Goal: Check status: Check status

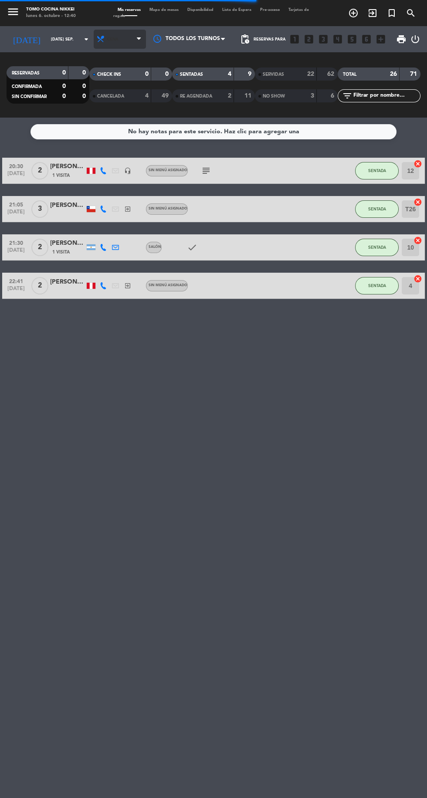
click at [127, 44] on span "Cena" at bounding box center [120, 39] width 52 height 19
click at [63, 67] on div "RESERVADAS 0 0" at bounding box center [48, 72] width 83 height 13
click at [68, 40] on input "[DATE] sep." at bounding box center [74, 40] width 55 height 14
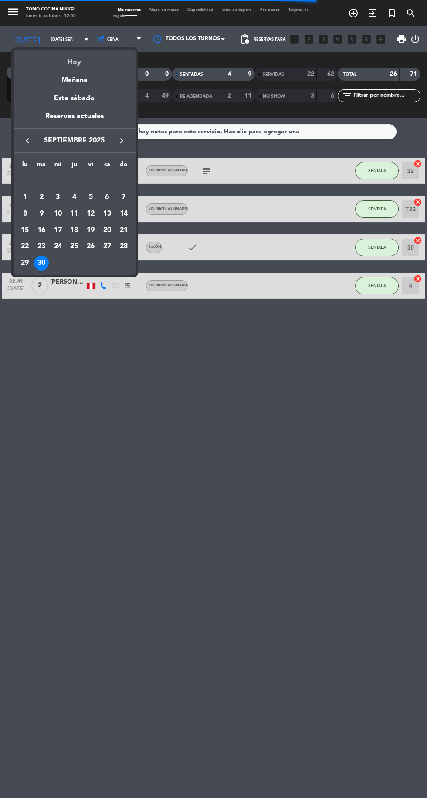
click at [101, 64] on div "Hoy" at bounding box center [75, 59] width 122 height 18
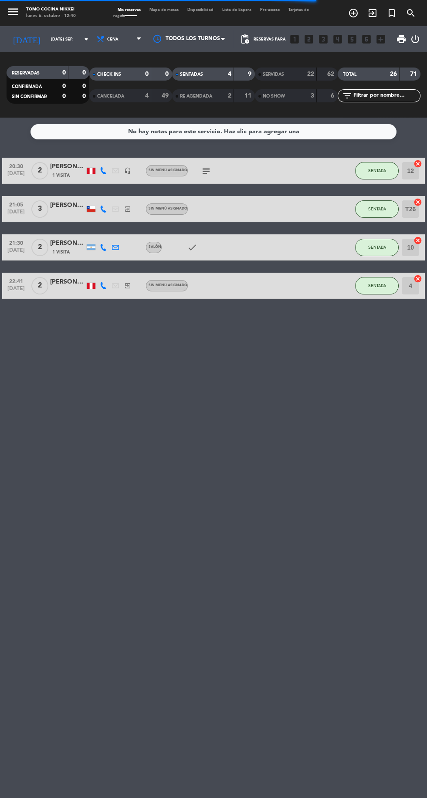
type input "lun. [DATE]"
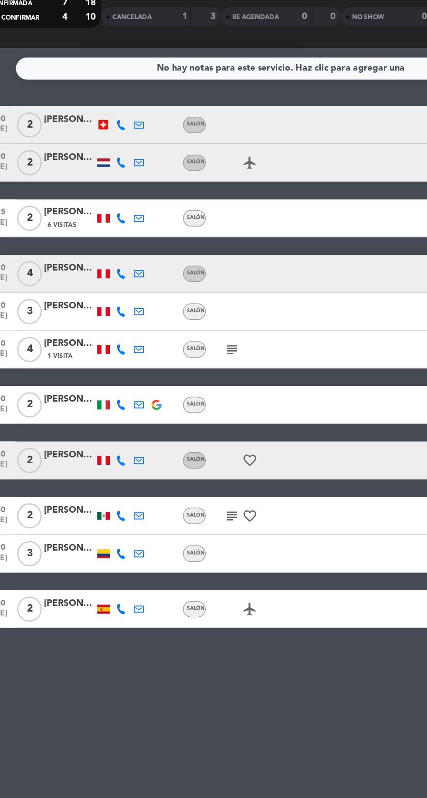
scroll to position [0, 0]
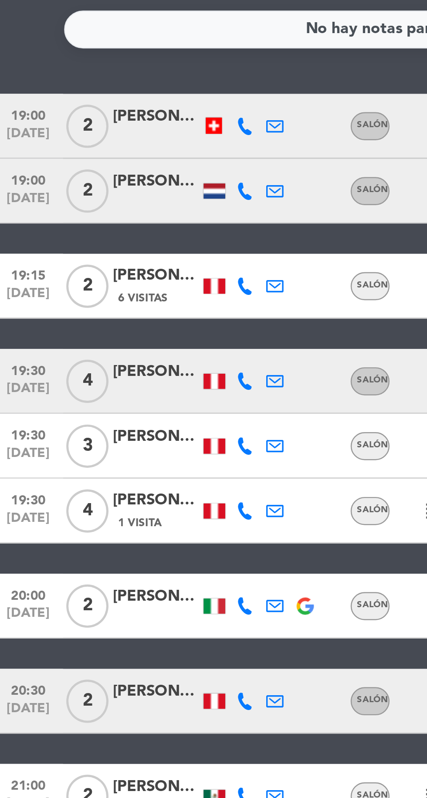
click at [103, 172] on icon at bounding box center [103, 170] width 7 height 7
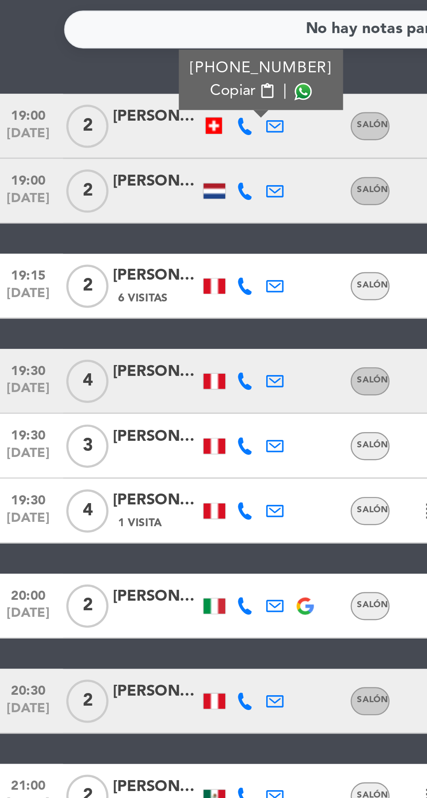
click at [123, 159] on span at bounding box center [126, 156] width 7 height 7
click at [113, 196] on icon at bounding box center [115, 196] width 7 height 7
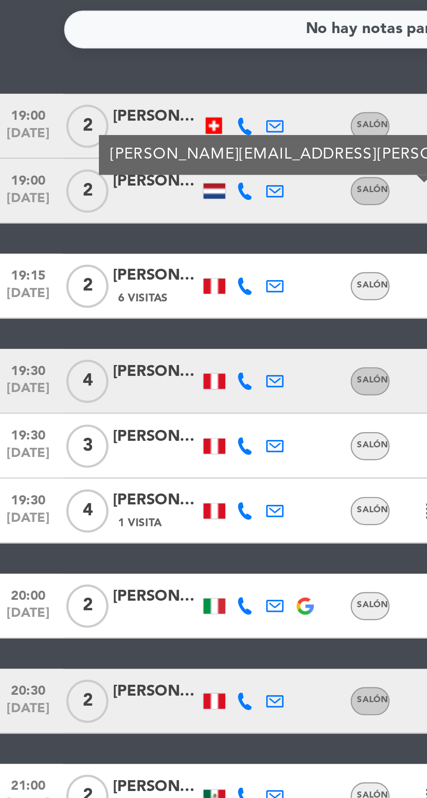
click at [101, 198] on icon at bounding box center [103, 196] width 7 height 7
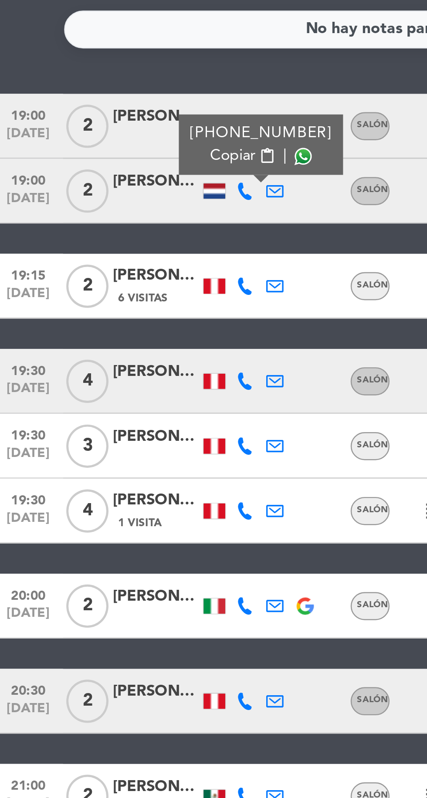
click at [123, 183] on span at bounding box center [126, 182] width 7 height 7
click at [103, 275] on icon at bounding box center [103, 273] width 7 height 7
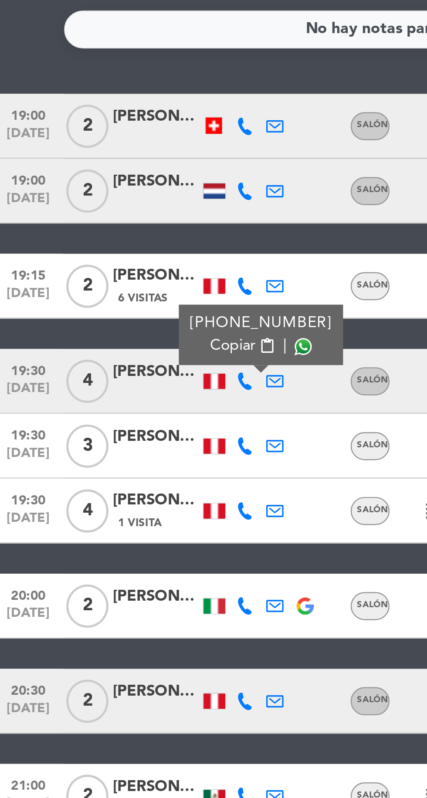
click at [123, 259] on span at bounding box center [126, 259] width 7 height 7
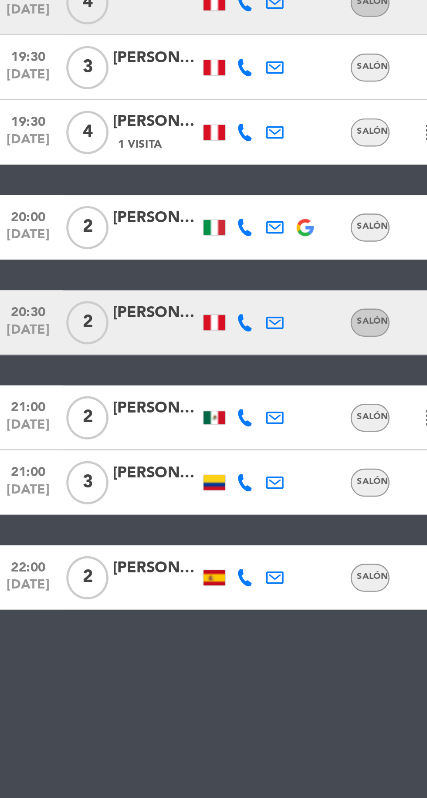
click at [103, 404] on icon at bounding box center [103, 402] width 7 height 7
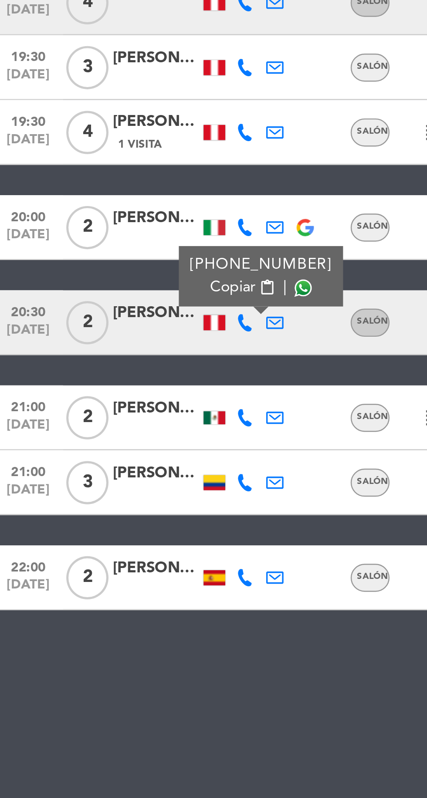
click at [123, 391] on span at bounding box center [126, 388] width 7 height 7
